Goal: Use online tool/utility: Utilize a website feature to perform a specific function

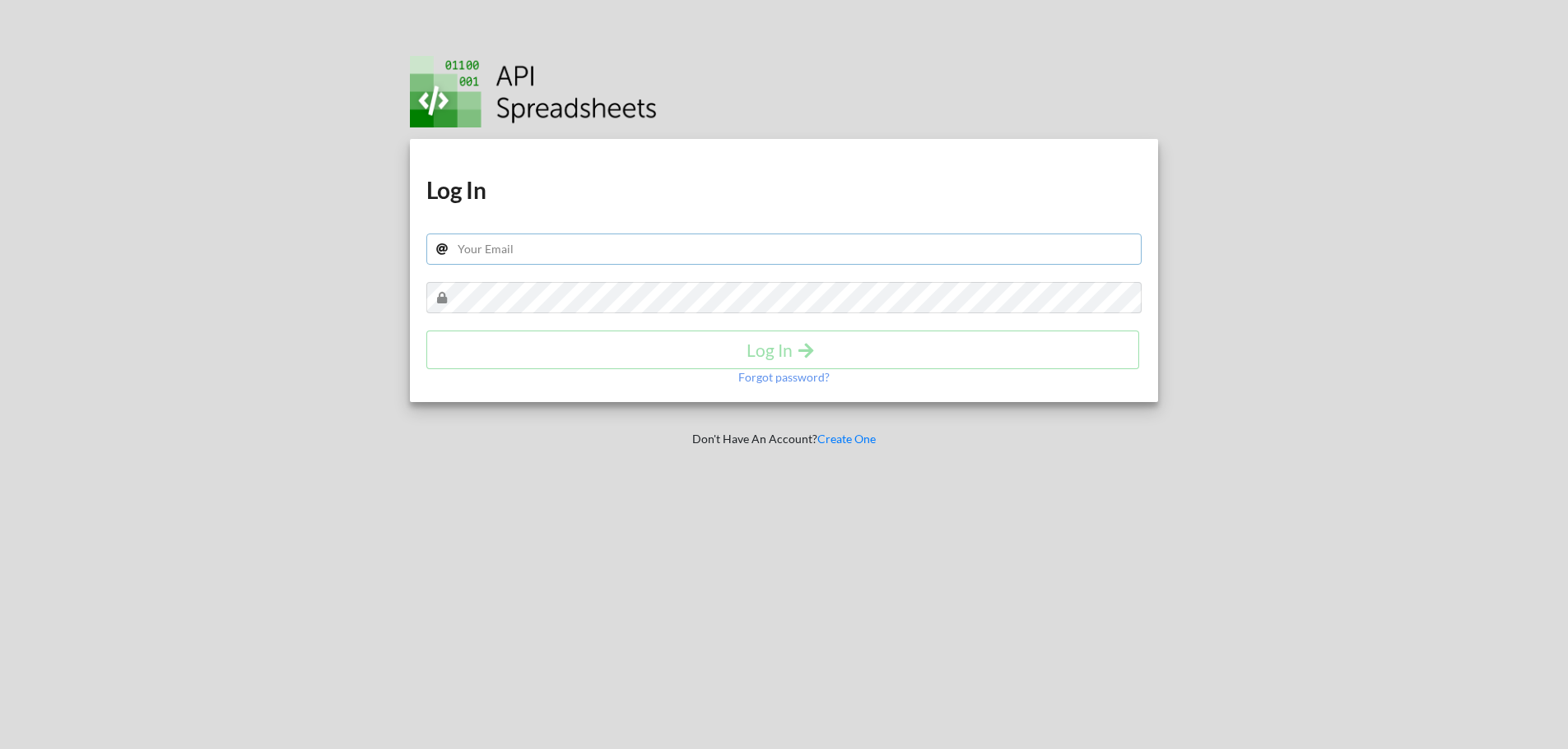
click at [809, 255] on div "Download hidden Download hidden Log In Log In Forgot password?" at bounding box center [784, 271] width 749 height 263
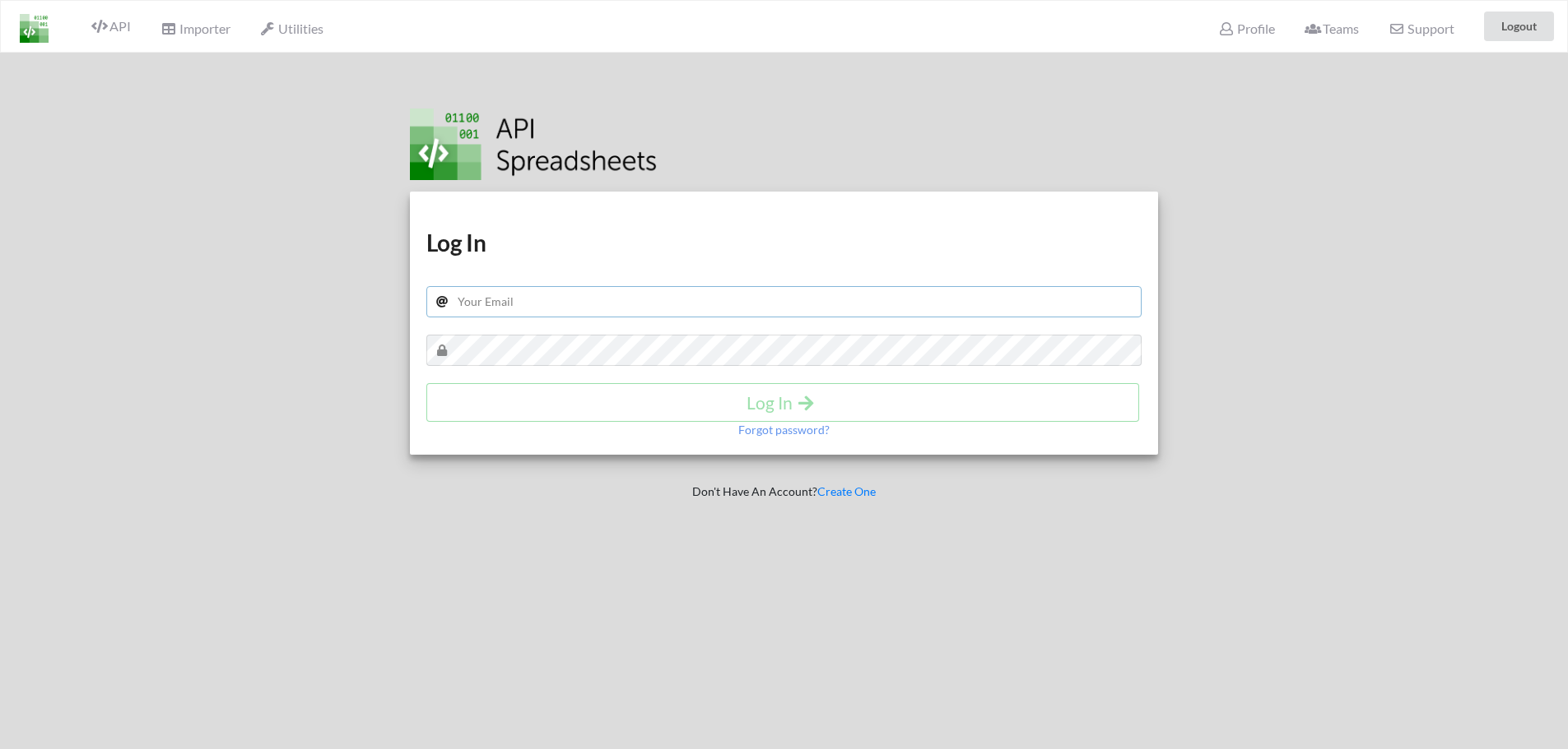
type input "usdp.reporting@gmail.com"
click at [900, 401] on h4 "Log In" at bounding box center [782, 402] width 679 height 21
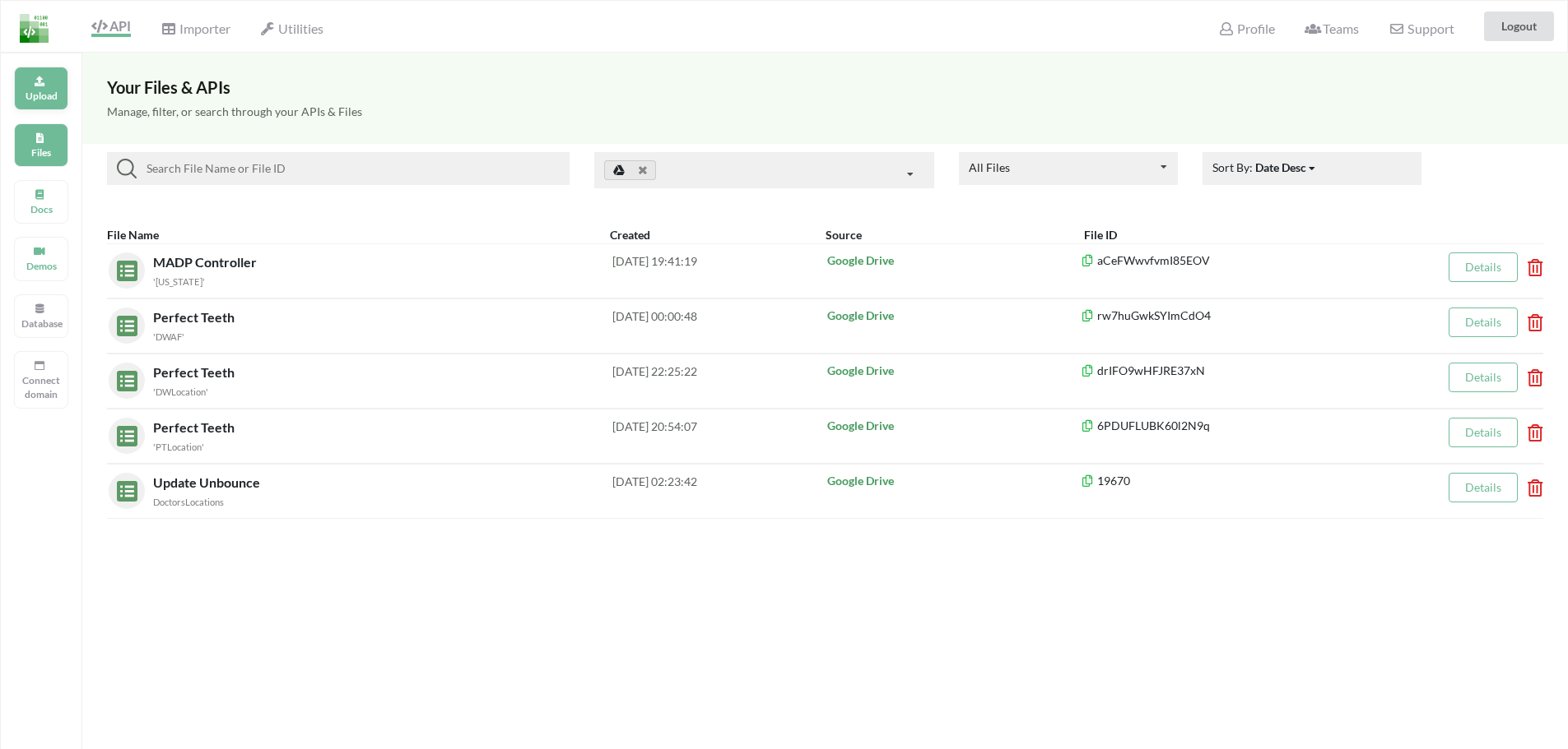
click at [37, 101] on p "Upload" at bounding box center [41, 95] width 39 height 14
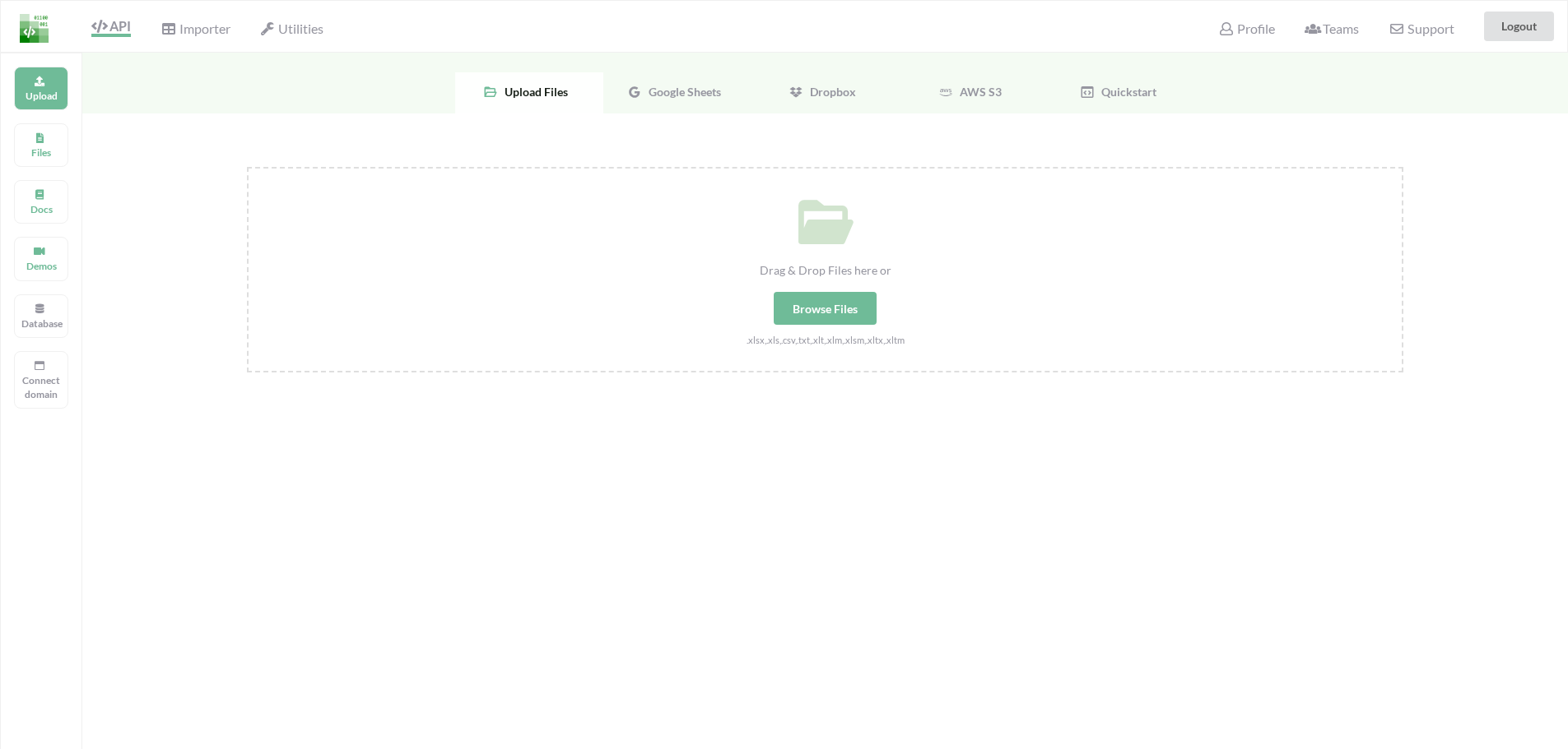
click at [660, 76] on div "Google Sheets" at bounding box center [677, 93] width 148 height 41
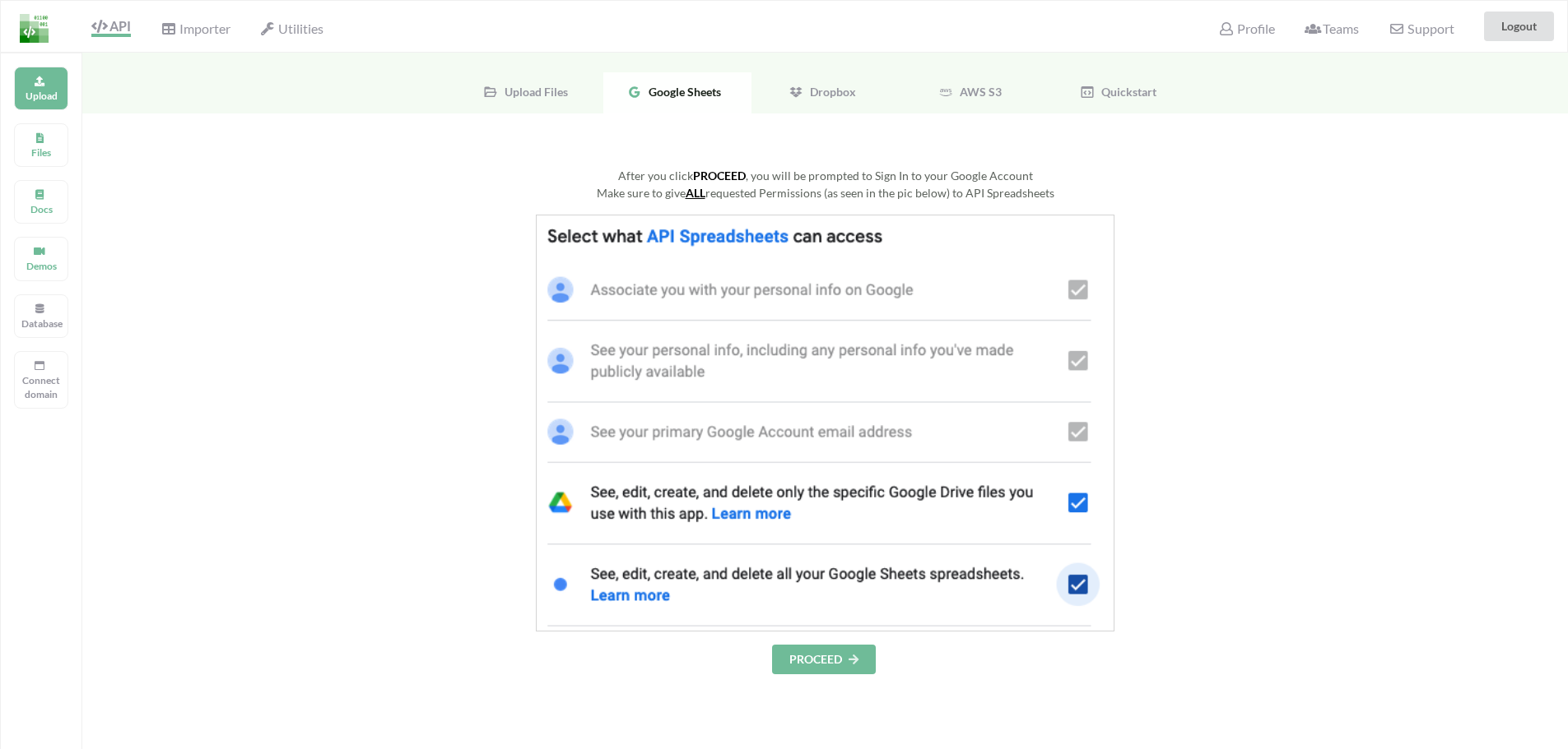
click at [815, 658] on button "PROCEED" at bounding box center [824, 659] width 104 height 30
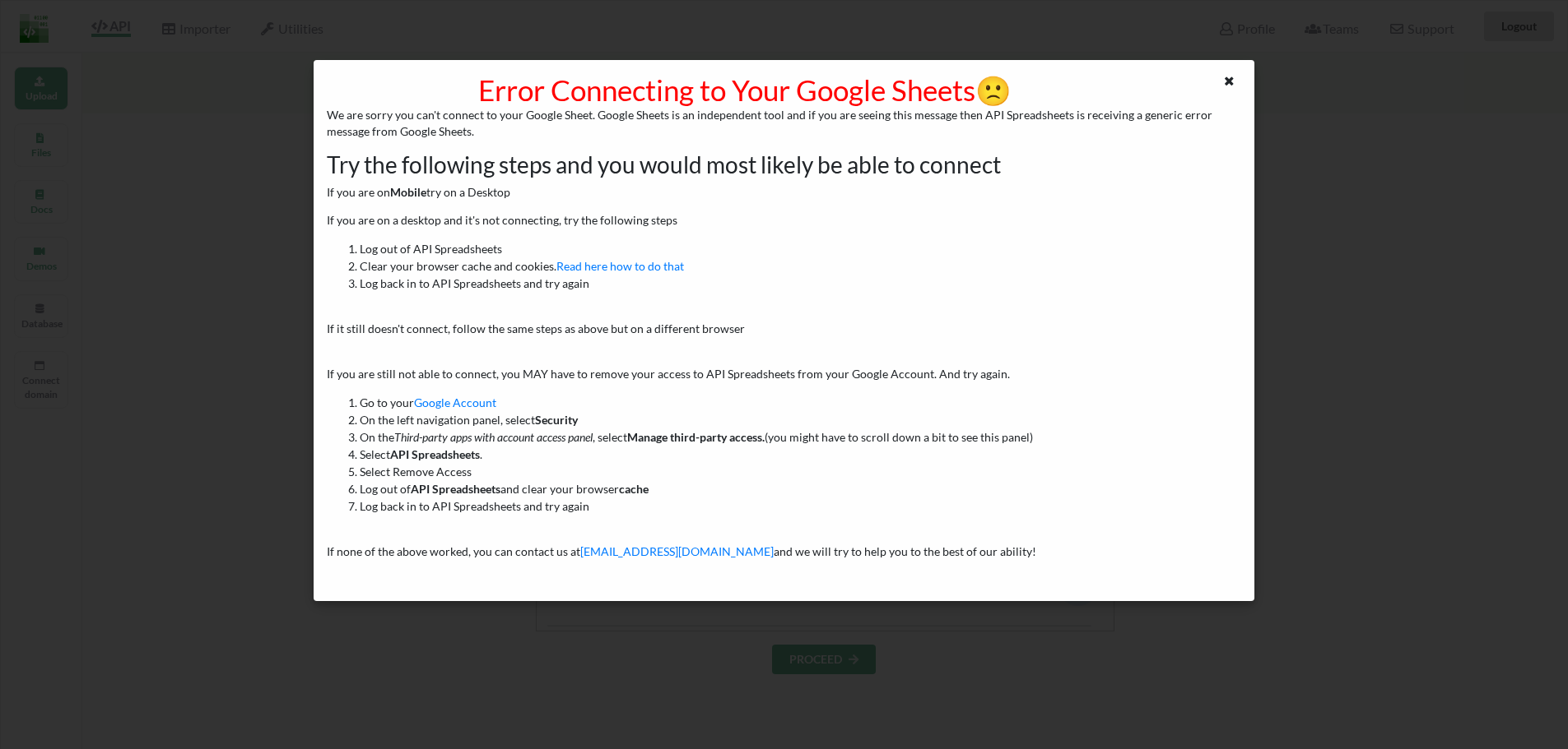
click at [291, 425] on div "Error Connecting to Your Google Sheets 🙁 We are sorry you can't connect to your…" at bounding box center [784, 374] width 1568 height 749
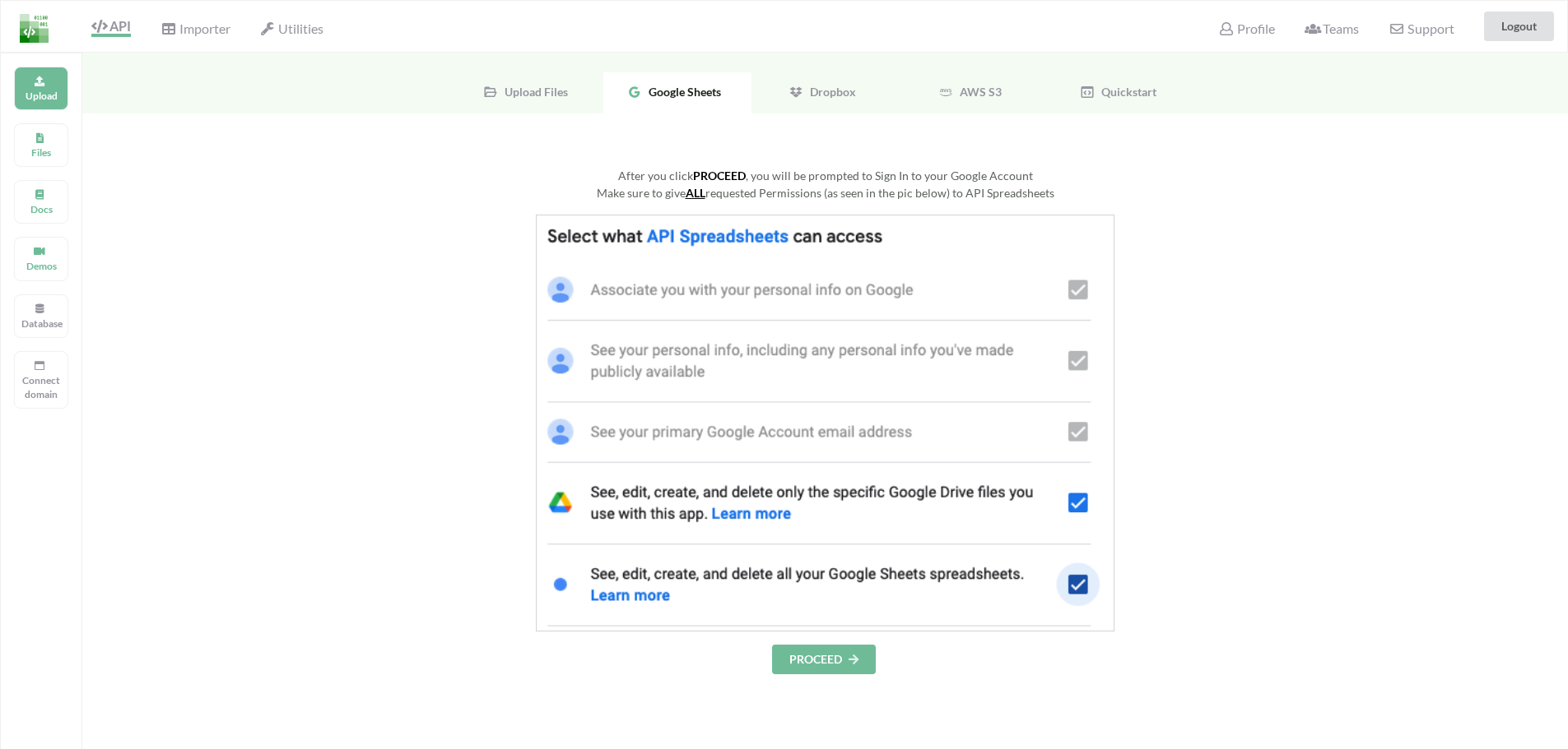
click at [820, 660] on button "PROCEED" at bounding box center [824, 659] width 104 height 30
